Goal: Task Accomplishment & Management: Use online tool/utility

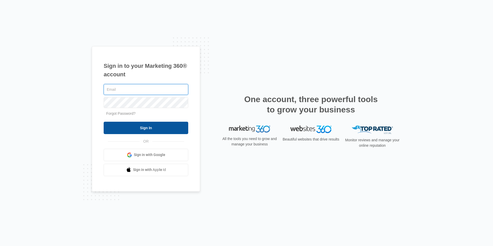
type input "[EMAIL_ADDRESS][DOMAIN_NAME]"
click at [158, 123] on input "Sign In" at bounding box center [146, 128] width 85 height 12
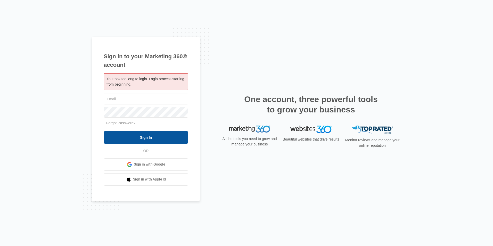
type input "[EMAIL_ADDRESS][DOMAIN_NAME]"
click at [149, 136] on input "Sign In" at bounding box center [146, 137] width 85 height 12
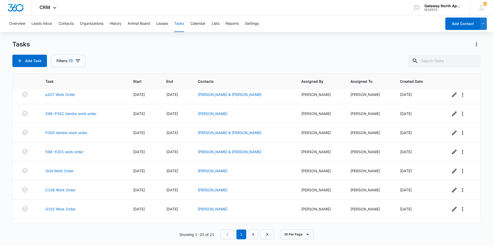
scroll to position [93, 0]
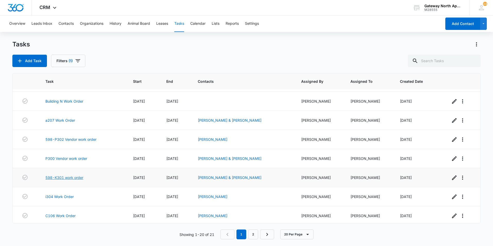
click at [73, 177] on link "598-K301 work order" at bounding box center [64, 177] width 38 height 5
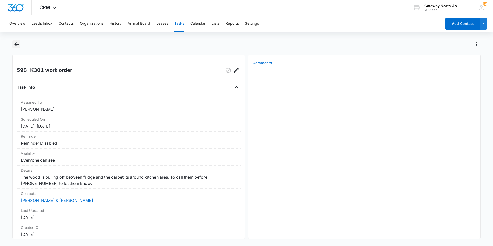
click at [16, 45] on icon "Back" at bounding box center [16, 44] width 6 height 6
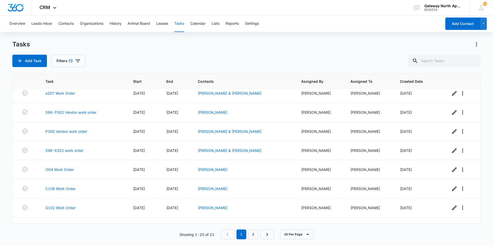
scroll to position [129, 0]
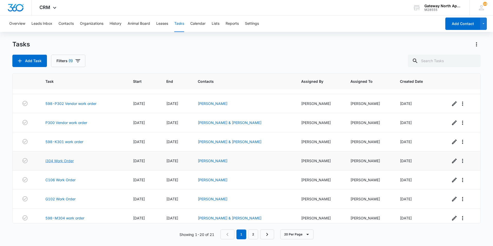
click at [73, 158] on link "i304 Work Order" at bounding box center [59, 160] width 28 height 5
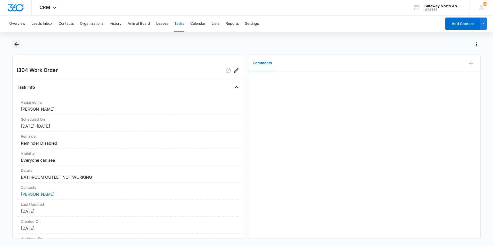
click at [16, 46] on icon "Back" at bounding box center [16, 44] width 6 height 6
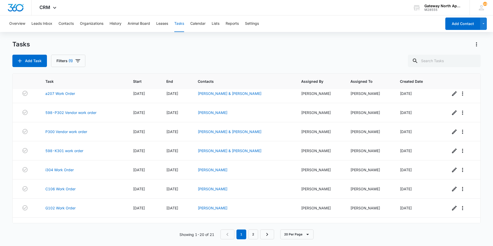
scroll to position [129, 0]
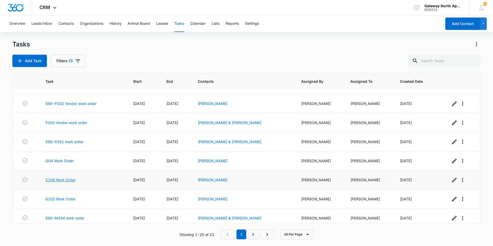
click at [69, 180] on link "C106 Work Order" at bounding box center [60, 179] width 30 height 5
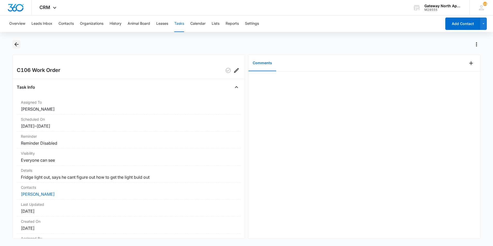
drag, startPoint x: 0, startPoint y: 0, endPoint x: 18, endPoint y: 48, distance: 50.8
click at [18, 48] on button "Back" at bounding box center [16, 44] width 8 height 8
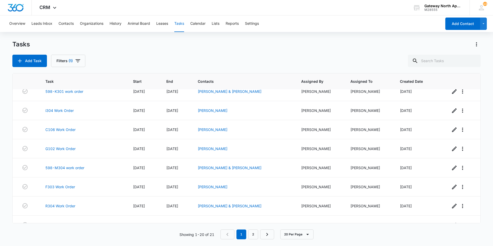
scroll to position [180, 0]
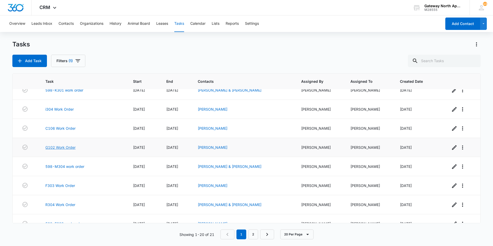
click at [61, 147] on link "G102 Work Order" at bounding box center [60, 147] width 30 height 5
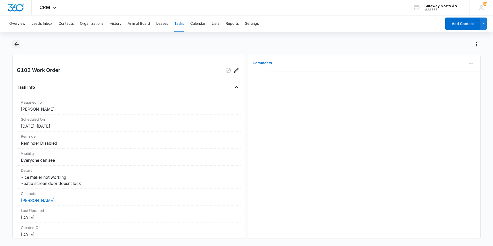
click at [17, 43] on icon "Back" at bounding box center [16, 44] width 6 height 6
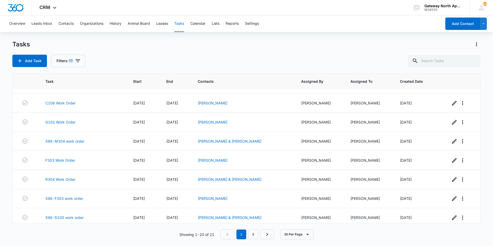
scroll to position [206, 0]
click at [70, 139] on link "598-M304 work order" at bounding box center [64, 140] width 39 height 5
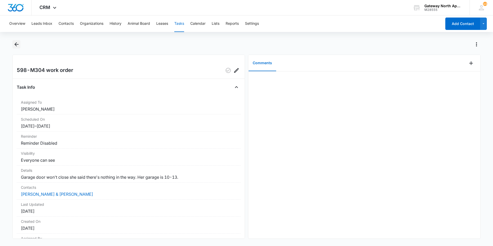
click at [15, 44] on icon "Back" at bounding box center [16, 44] width 4 height 4
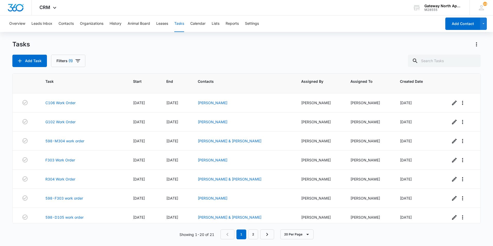
scroll to position [206, 0]
click at [67, 158] on link "F303 Work Order" at bounding box center [60, 159] width 30 height 5
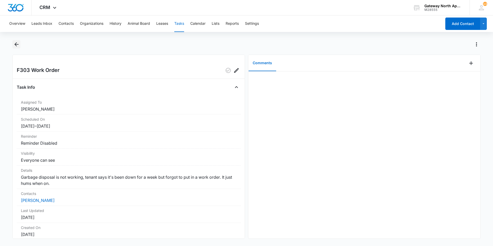
click at [17, 45] on icon "Back" at bounding box center [16, 44] width 6 height 6
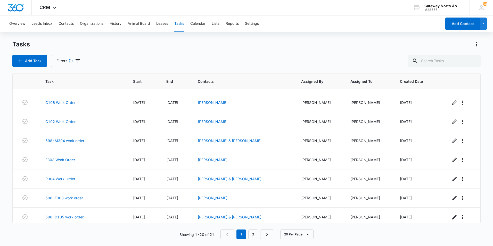
scroll to position [232, 0]
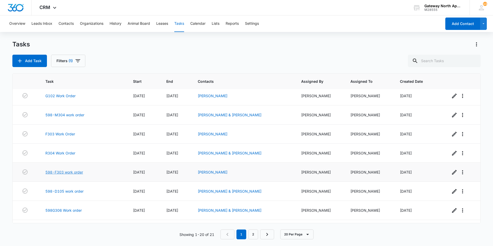
click at [77, 172] on link "598-F303 work order" at bounding box center [64, 171] width 38 height 5
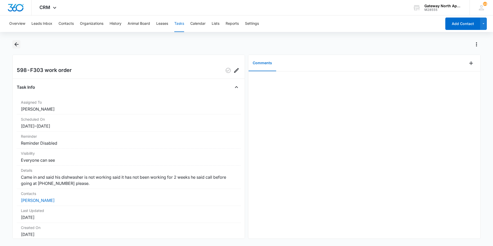
click at [17, 46] on icon "Back" at bounding box center [16, 44] width 6 height 6
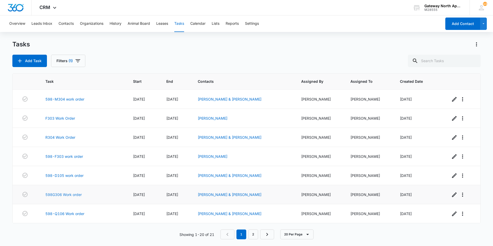
scroll to position [222, 0]
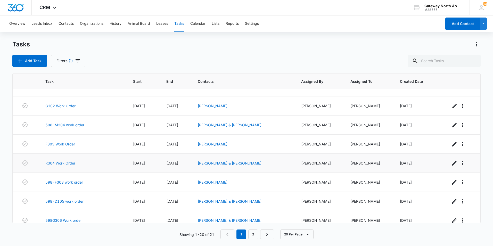
click at [60, 163] on link "R304 Work Order" at bounding box center [60, 162] width 30 height 5
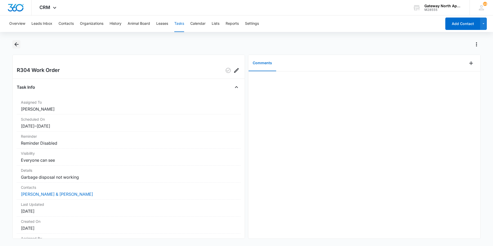
click at [14, 45] on icon "Back" at bounding box center [16, 44] width 6 height 6
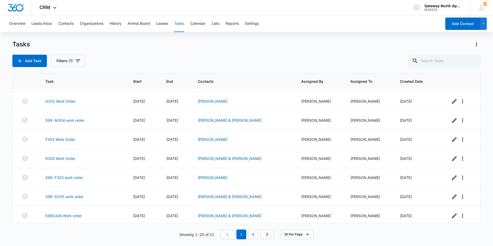
scroll to position [248, 0]
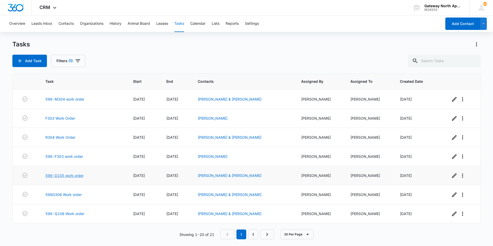
click at [64, 176] on link "598-D105 work order" at bounding box center [64, 175] width 38 height 5
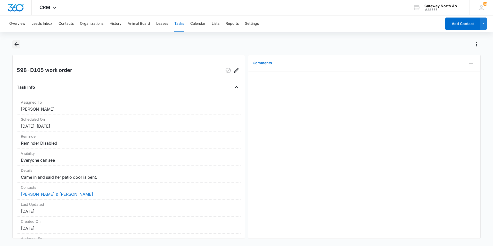
click at [15, 45] on icon "Back" at bounding box center [16, 44] width 4 height 4
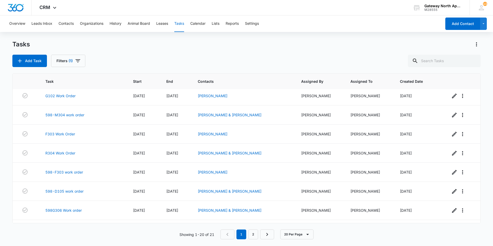
scroll to position [248, 0]
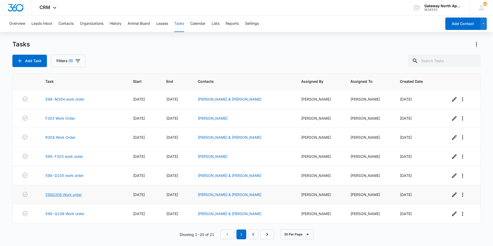
click at [67, 195] on link "598G306 Work order" at bounding box center [63, 194] width 36 height 5
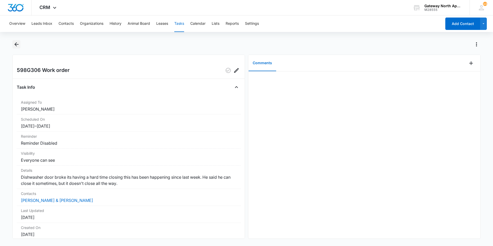
click at [16, 46] on icon "Back" at bounding box center [16, 44] width 6 height 6
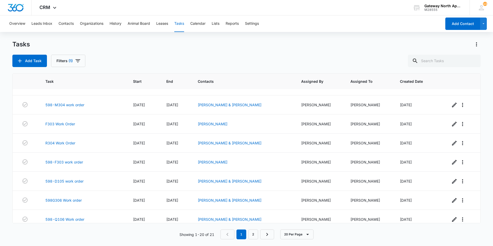
scroll to position [248, 0]
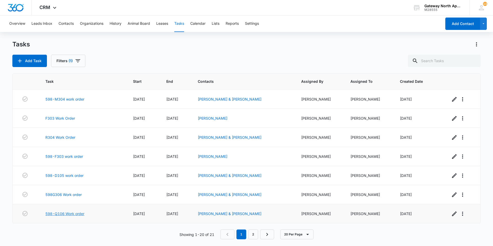
click at [71, 214] on link "598-Q106 Work order" at bounding box center [64, 213] width 39 height 5
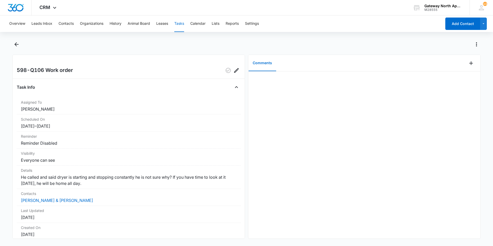
scroll to position [26, 0]
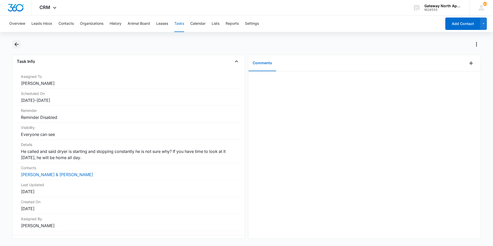
click at [16, 42] on icon "Back" at bounding box center [16, 44] width 6 height 6
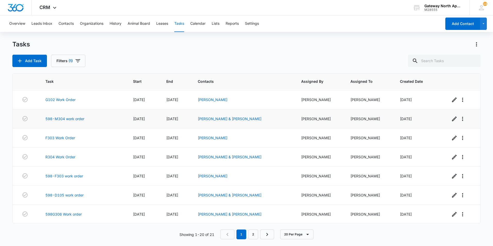
scroll to position [248, 0]
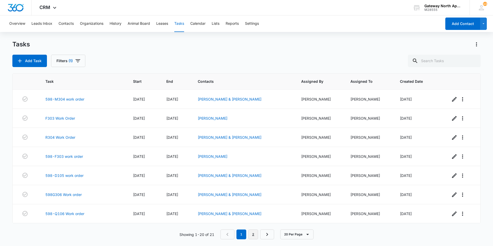
click at [254, 234] on link "2" at bounding box center [253, 234] width 10 height 10
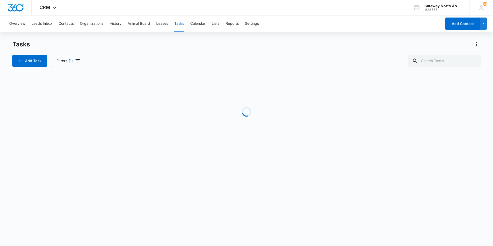
scroll to position [0, 0]
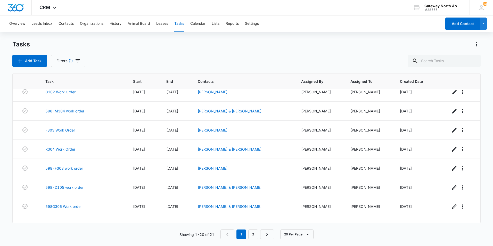
scroll to position [248, 0]
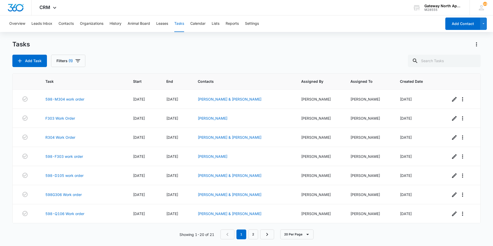
click at [122, 230] on div "Showing 1-20 of 21 1 2 20 Per Page" at bounding box center [246, 234] width 468 height 10
